Goal: Information Seeking & Learning: Check status

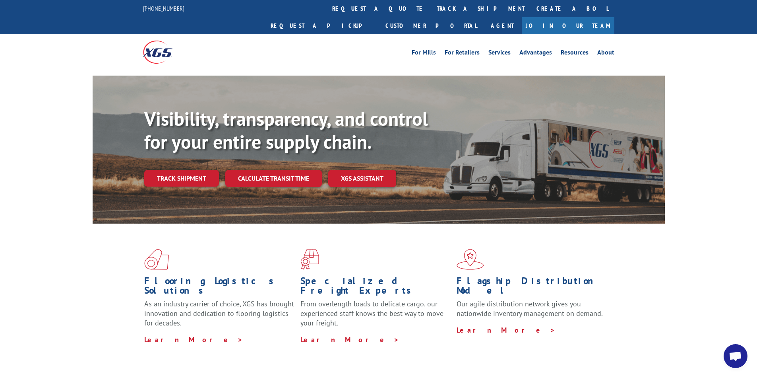
drag, startPoint x: 339, startPoint y: 6, endPoint x: 385, endPoint y: 27, distance: 50.0
click at [431, 6] on link "track a shipment" at bounding box center [481, 8] width 100 height 17
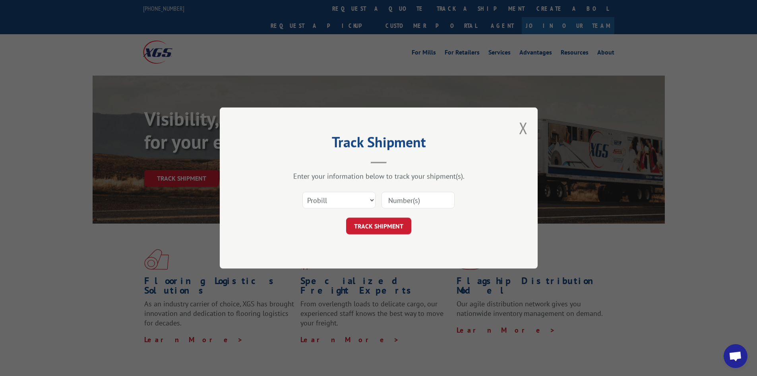
click at [399, 202] on input at bounding box center [418, 200] width 73 height 17
paste input "17639296"
type input "17639296"
click at [379, 223] on button "TRACK SHIPMENT" at bounding box center [378, 225] width 65 height 17
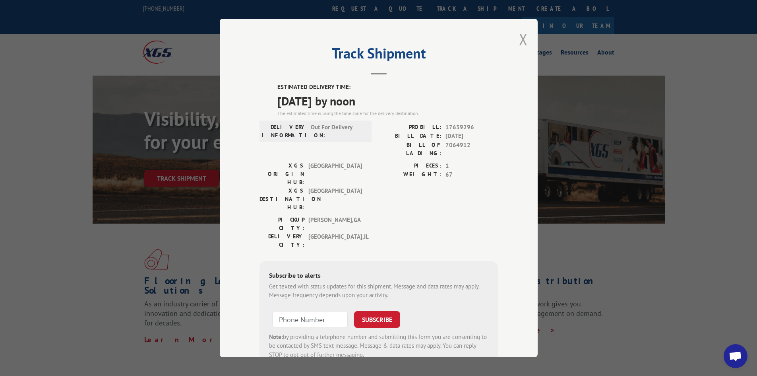
click at [523, 39] on button "Close modal" at bounding box center [523, 39] width 9 height 21
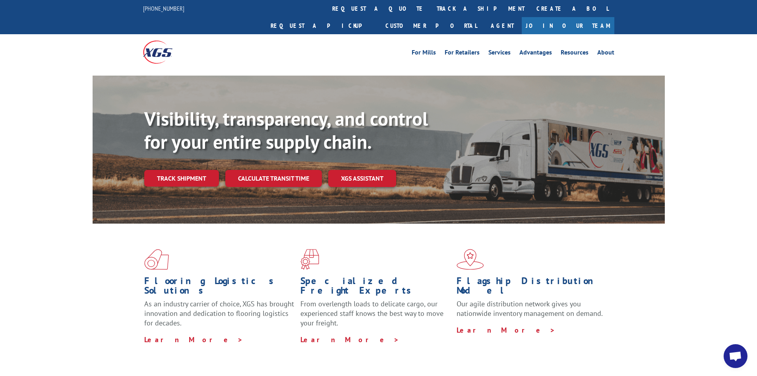
drag, startPoint x: 343, startPoint y: 7, endPoint x: 352, endPoint y: 14, distance: 11.1
click at [431, 7] on link "track a shipment" at bounding box center [481, 8] width 100 height 17
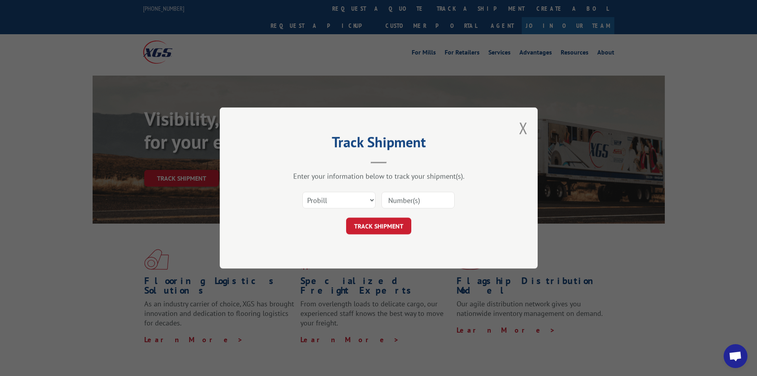
click at [413, 204] on input at bounding box center [418, 200] width 73 height 17
paste input "17639296"
type input "17639296"
click at [378, 221] on button "TRACK SHIPMENT" at bounding box center [378, 225] width 65 height 17
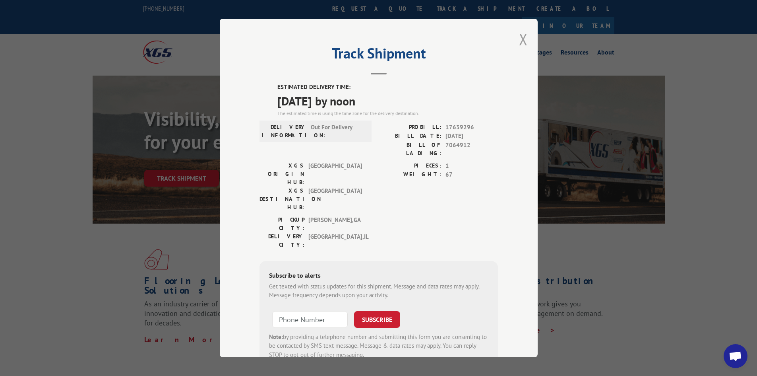
click at [520, 38] on button "Close modal" at bounding box center [523, 39] width 9 height 21
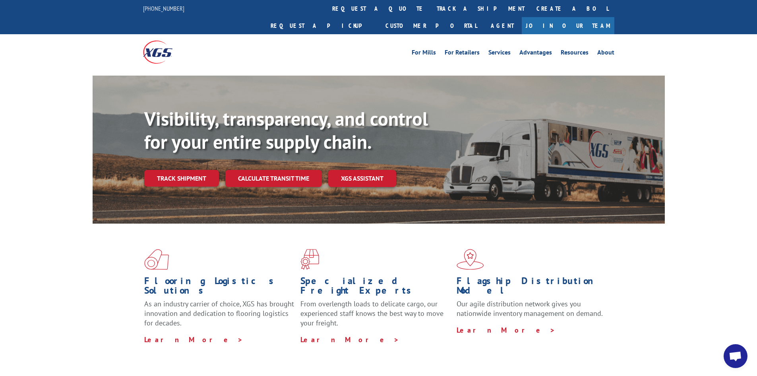
drag, startPoint x: 356, startPoint y: 9, endPoint x: 362, endPoint y: 16, distance: 9.6
click at [431, 9] on link "track a shipment" at bounding box center [481, 8] width 100 height 17
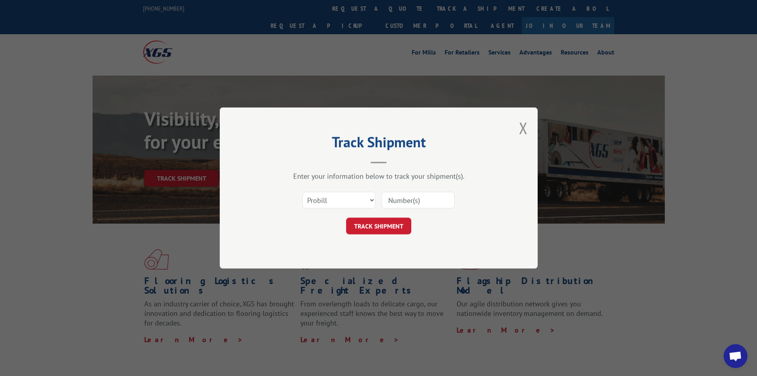
click at [438, 204] on input at bounding box center [418, 200] width 73 height 17
type input "17639296"
click button "TRACK SHIPMENT" at bounding box center [378, 225] width 65 height 17
